Goal: Task Accomplishment & Management: Use online tool/utility

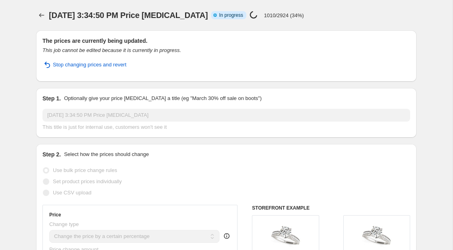
select select "percentage"
select select "collection"
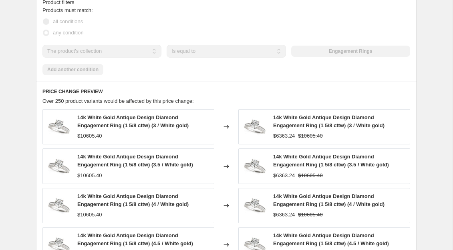
scroll to position [693, 0]
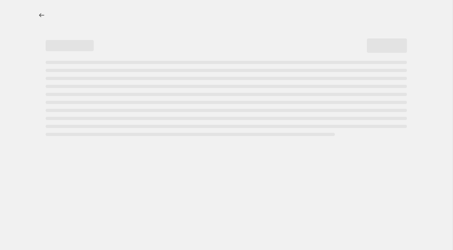
select select "percentage"
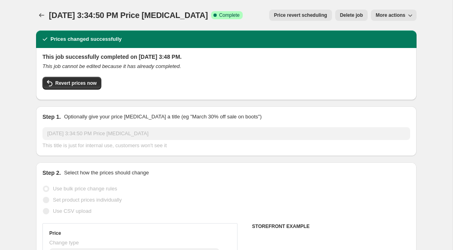
select select "collection"
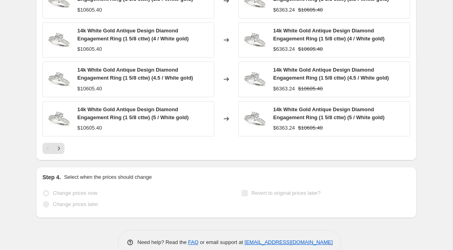
scroll to position [689, 0]
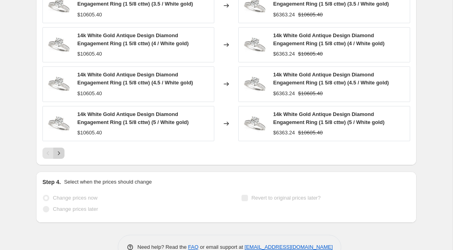
click at [62, 156] on icon "Next" at bounding box center [59, 153] width 8 height 8
click at [61, 155] on icon "Next" at bounding box center [59, 153] width 8 height 8
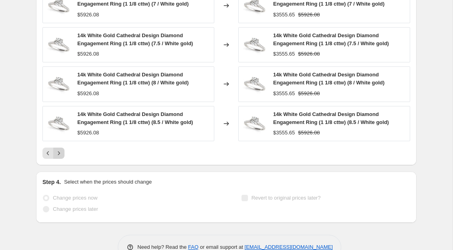
click at [61, 156] on icon "Next" at bounding box center [59, 153] width 8 height 8
